Goal: Use online tool/utility

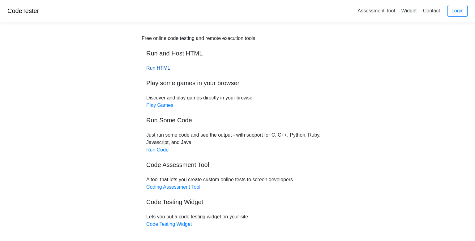
click at [154, 67] on link "Run HTML" at bounding box center [158, 67] width 24 height 5
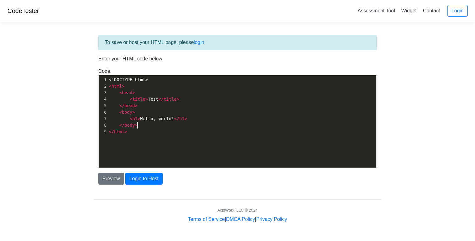
scroll to position [2, 0]
type textarea "<!DOCTYPE html> <html> <head> <title>Test</title> </head> <body> <h1>Hello, wor…"
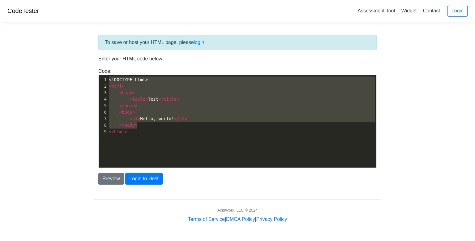
drag, startPoint x: 179, startPoint y: 127, endPoint x: 79, endPoint y: 72, distance: 114.4
click at [79, 72] on body "CodeTester Assessment Tool Widget Contact Login To save or host your HTML page,…" at bounding box center [237, 111] width 475 height 223
